Goal: Find specific page/section: Find specific page/section

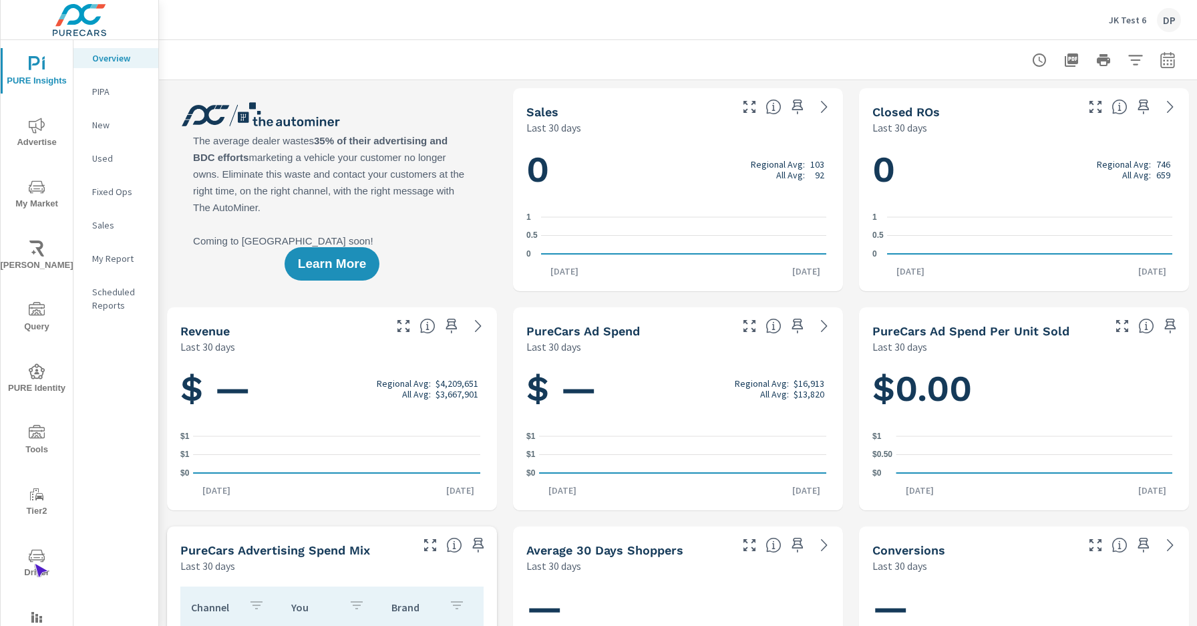
click at [34, 564] on span "Driver" at bounding box center [37, 564] width 64 height 33
